Goal: Information Seeking & Learning: Learn about a topic

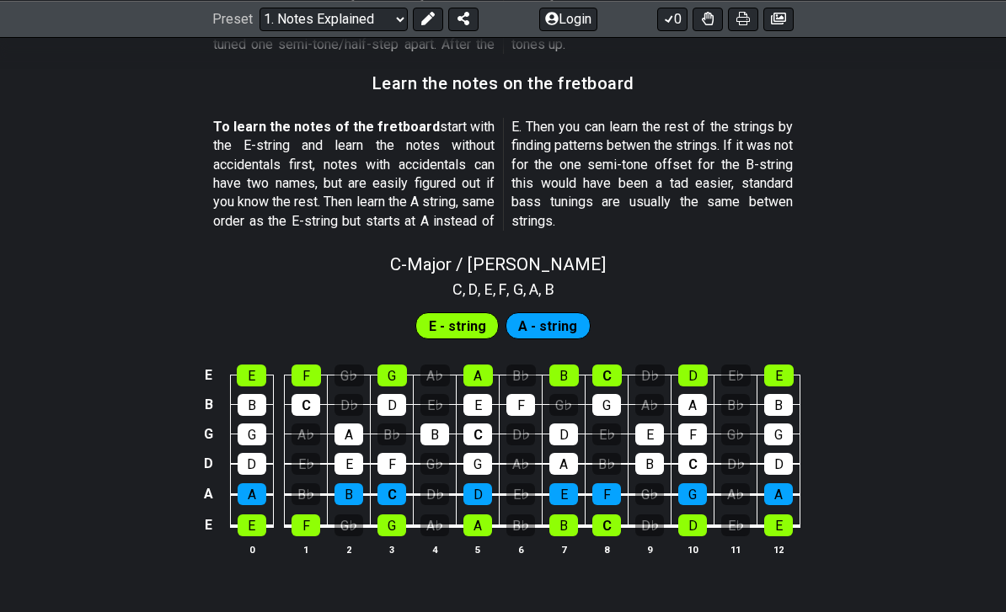
scroll to position [1483, 0]
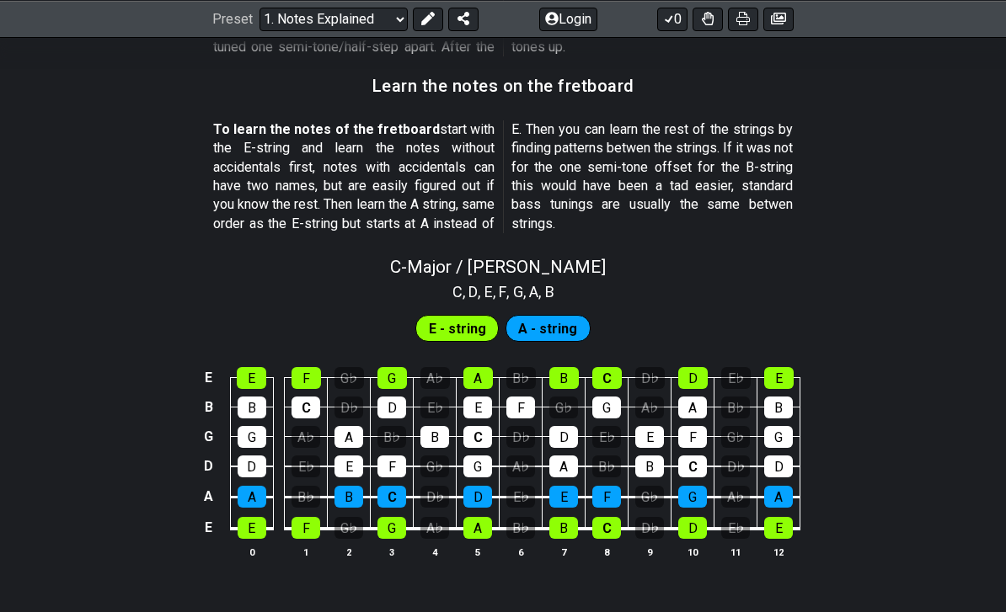
click at [533, 323] on span "A - string" at bounding box center [547, 329] width 59 height 24
click at [533, 317] on span "A - string" at bounding box center [547, 329] width 59 height 24
click at [484, 317] on span "E - string" at bounding box center [457, 329] width 57 height 24
click at [549, 318] on span "A - string" at bounding box center [547, 329] width 59 height 24
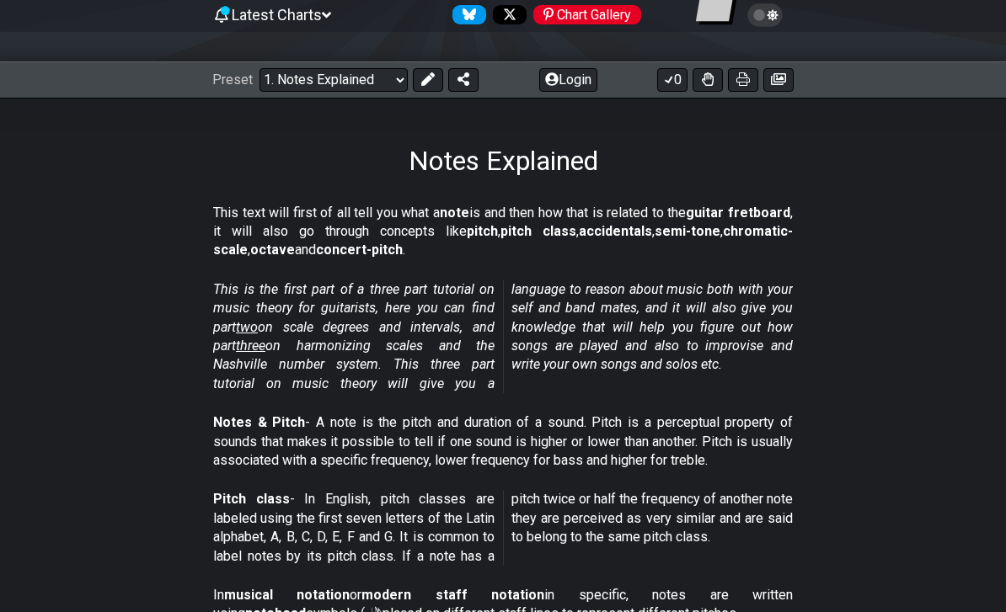
scroll to position [0, 0]
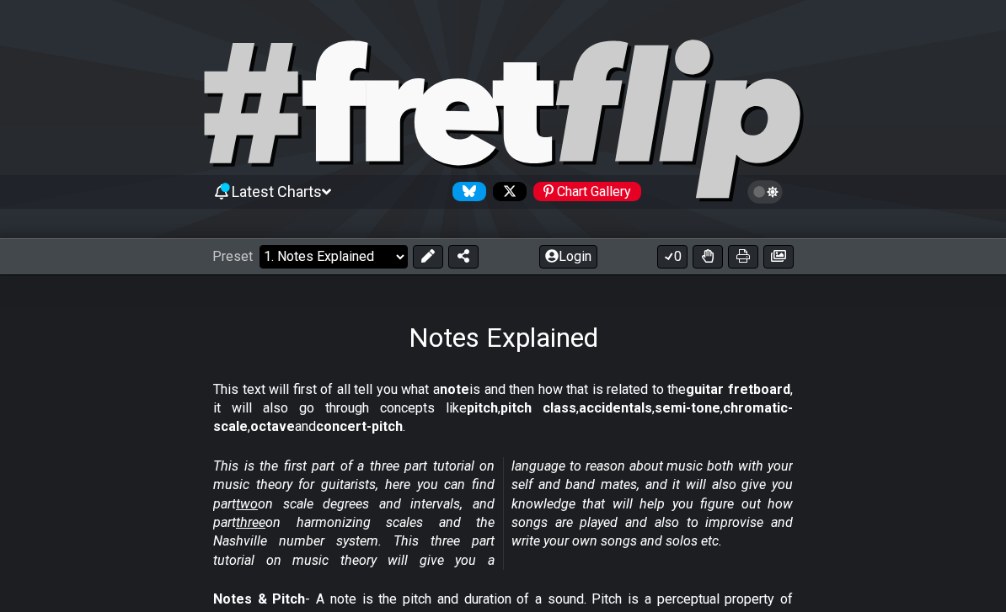
click at [368, 250] on select "Welcome to #fretflip! Initial Preset Custom Preset Minor Pentatonic Major Penta…" at bounding box center [333, 257] width 148 height 24
select select "/user-defined"
select select "C"
select select "A"
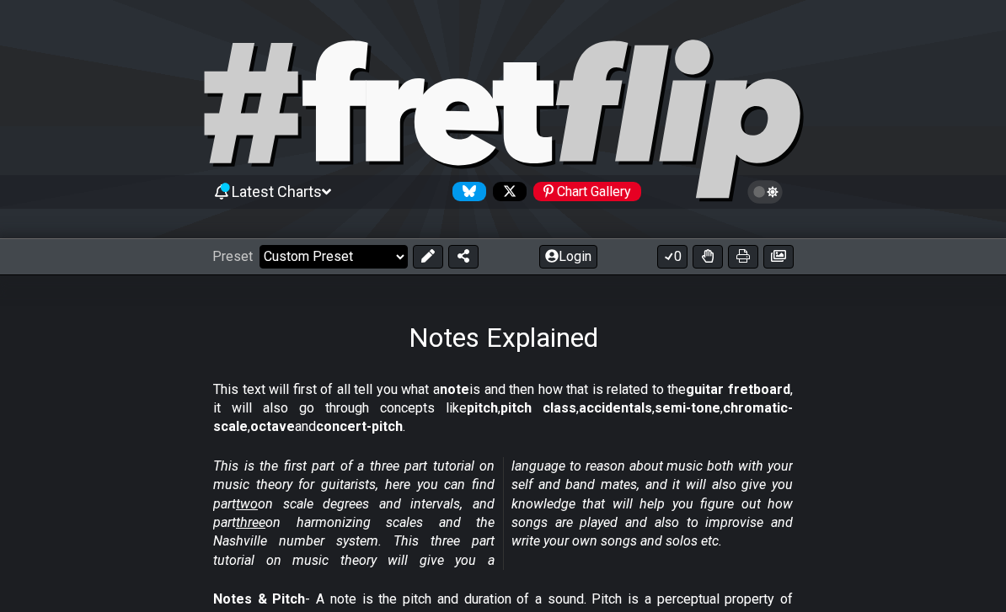
select select "A"
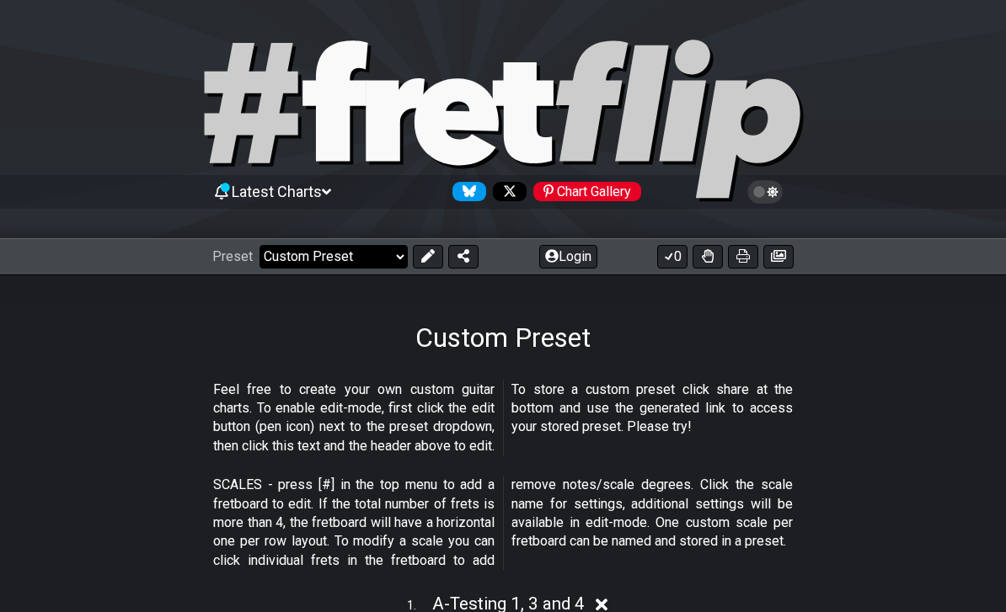
click at [322, 261] on select "Welcome to #fretflip! Initial Preset Custom Preset Minor Pentatonic Major Penta…" at bounding box center [333, 257] width 148 height 24
select select "/minor-pentatonic"
select select "C"
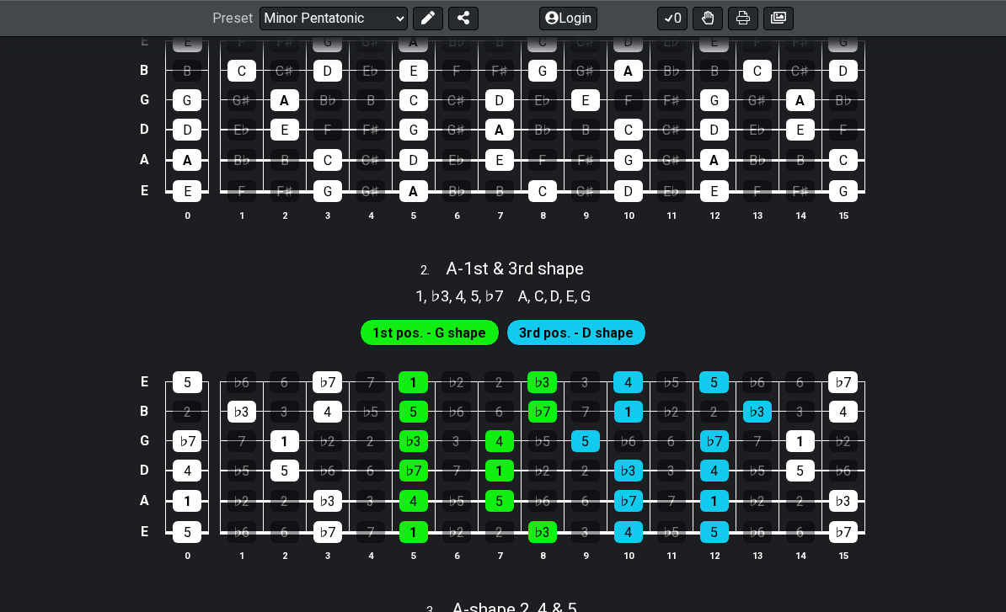
scroll to position [521, 0]
click at [457, 337] on span "1st pos. - G shape" at bounding box center [429, 333] width 114 height 24
click at [572, 321] on span "3rd pos. - D shape" at bounding box center [576, 333] width 115 height 24
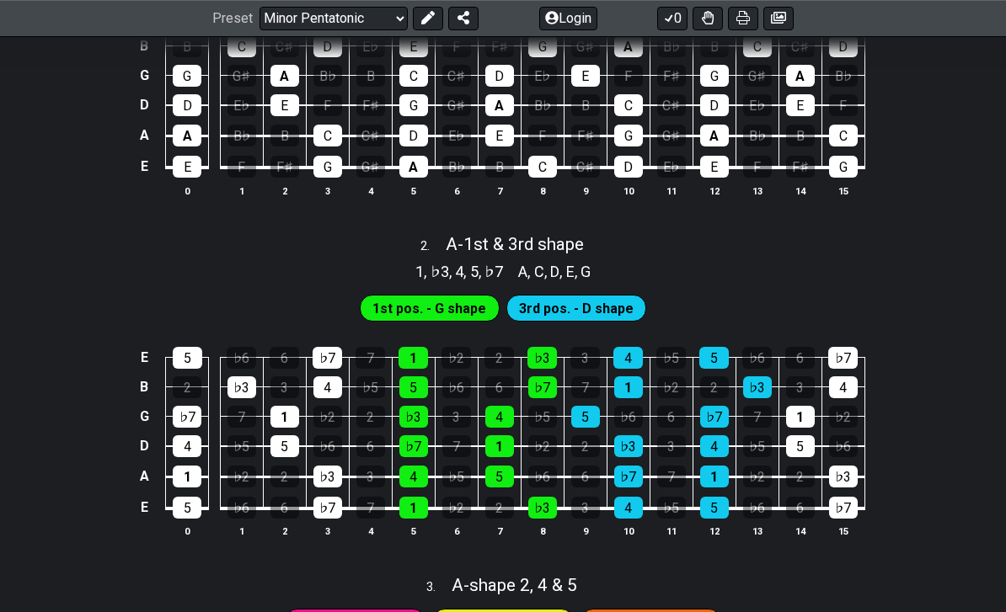
scroll to position [545, 0]
click at [414, 303] on span "1st pos. - G shape" at bounding box center [429, 309] width 114 height 24
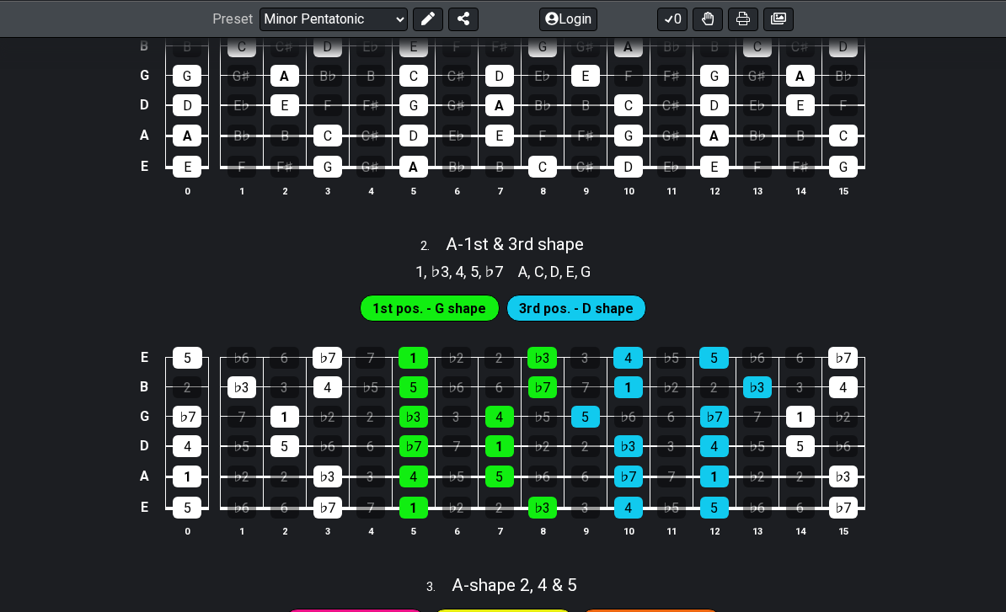
click at [414, 297] on span "1st pos. - G shape" at bounding box center [429, 309] width 114 height 24
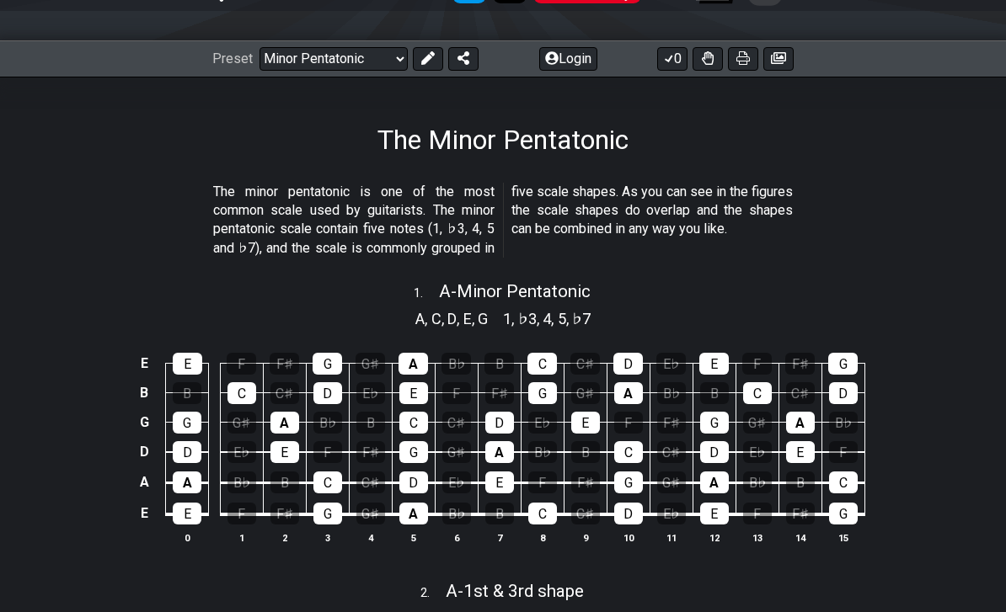
scroll to position [131, 0]
